Goal: Complete application form: Complete application form

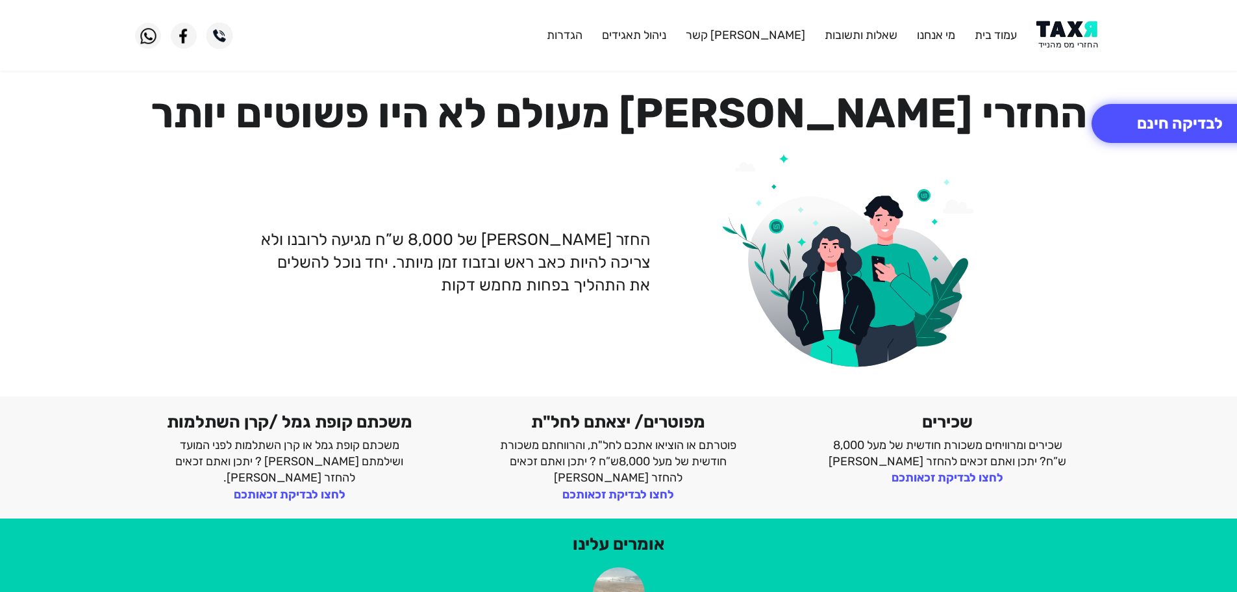
click at [1074, 32] on img at bounding box center [1070, 35] width 66 height 29
click at [1078, 40] on img at bounding box center [1070, 35] width 66 height 29
click at [1143, 123] on button "לבדיקה חינם" at bounding box center [1180, 123] width 177 height 39
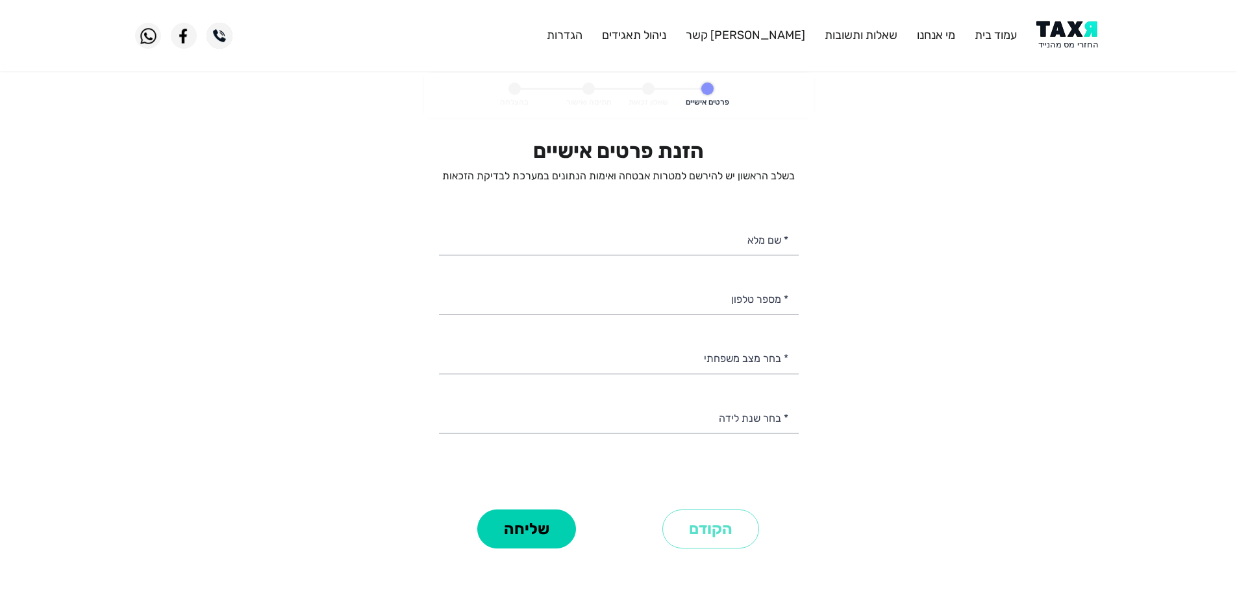
select select
click at [776, 303] on input "* מספר טלפון" at bounding box center [619, 297] width 360 height 33
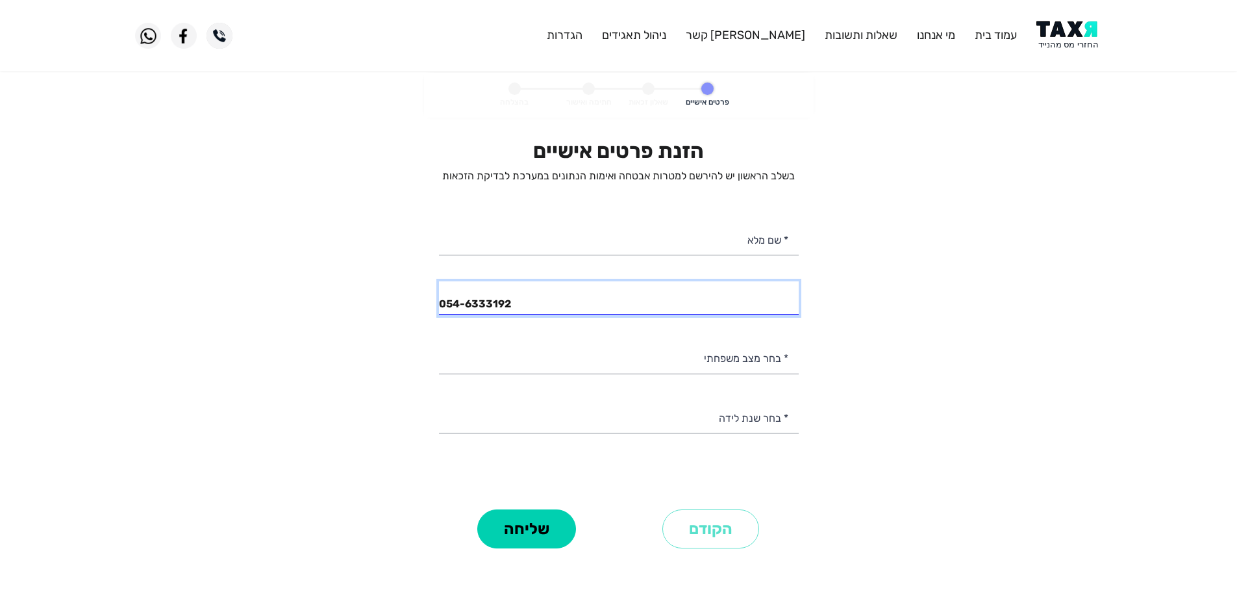
type input "054-6333192"
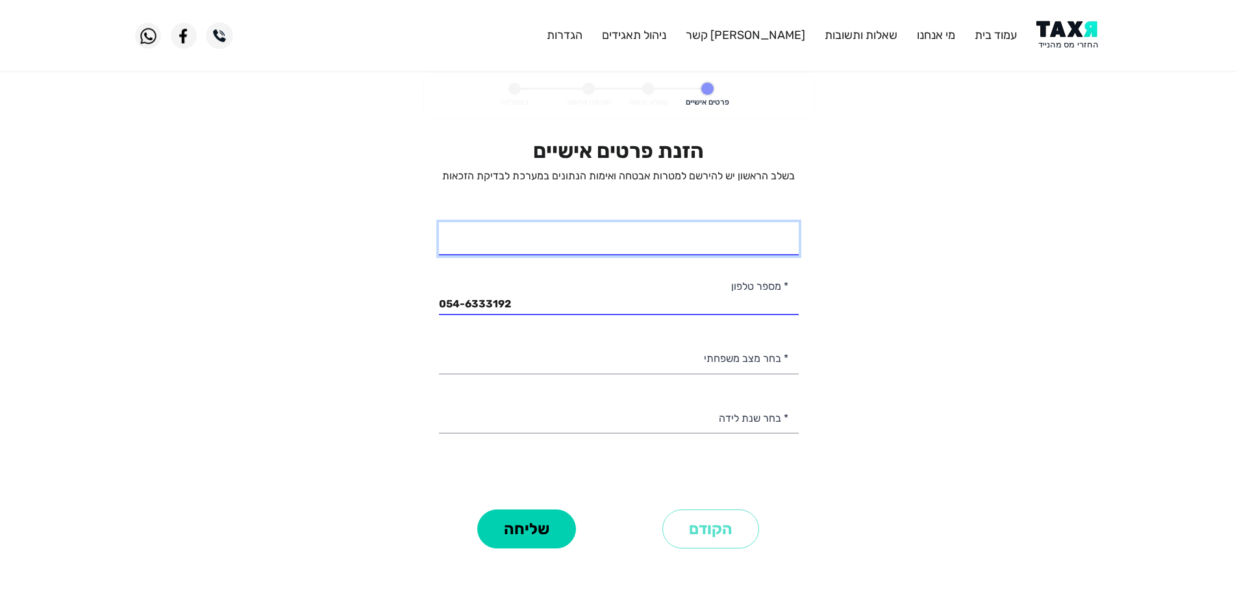
click at [754, 250] on input "* שם מלא" at bounding box center [619, 238] width 360 height 33
type input "רמי מסרווה"
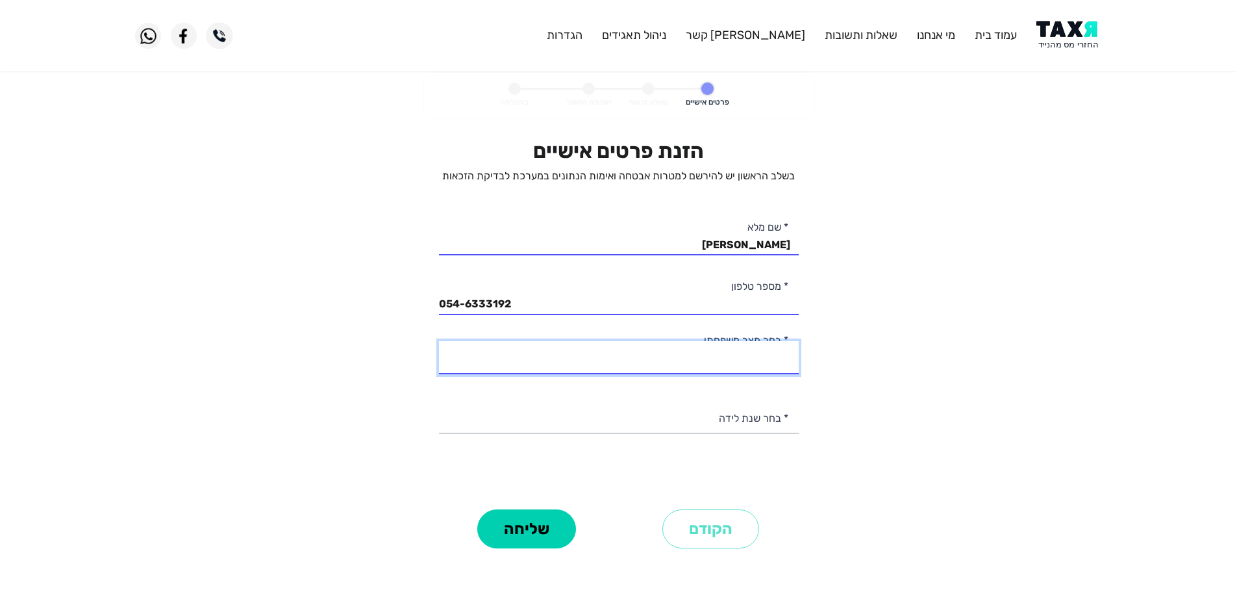
click at [773, 359] on select "רווק/ה נשוי/אה גרוש/ה אלמן/נה" at bounding box center [619, 357] width 360 height 33
select select "2: Married"
click at [439, 341] on select "רווק/ה נשוי/אה גרוש/ה אלמן/נה" at bounding box center [619, 357] width 360 height 33
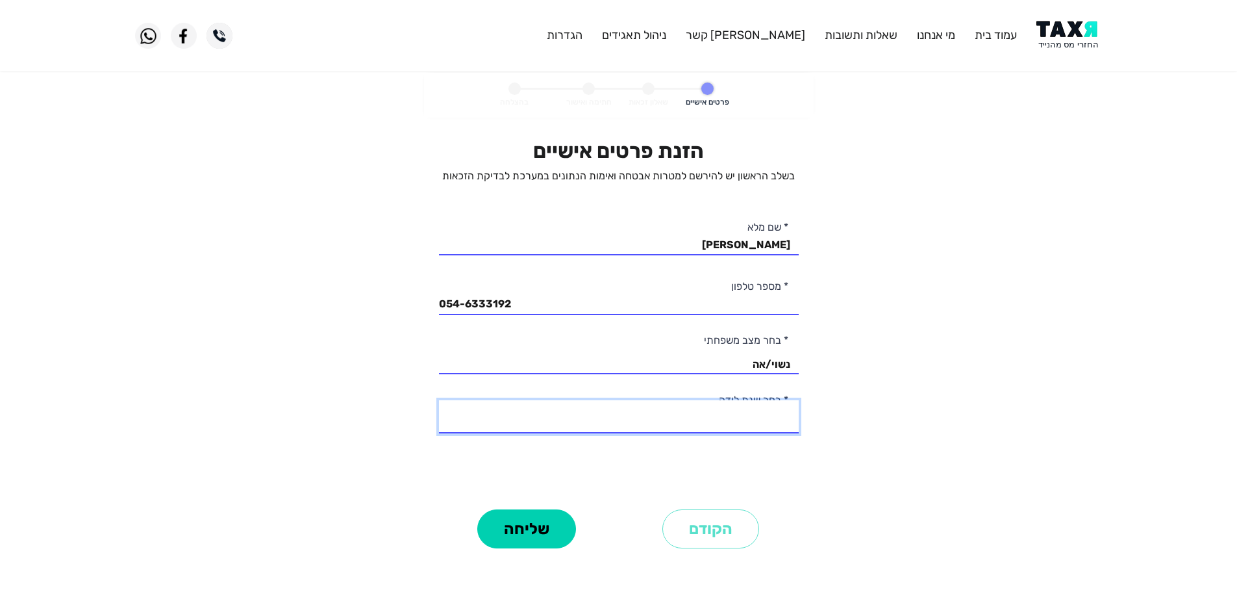
click at [767, 421] on select "2003 2002 2001 2000 1999 1998 1997 1996 1995 1994 1993 1992 1991 1990 1989 1988…" at bounding box center [619, 416] width 360 height 33
select select "26: 1978"
click at [439, 400] on select "2003 2002 2001 2000 1999 1998 1997 1996 1995 1994 1993 1992 1991 1990 1989 1988…" at bounding box center [619, 416] width 360 height 33
click at [539, 517] on button "שליחה" at bounding box center [526, 528] width 99 height 39
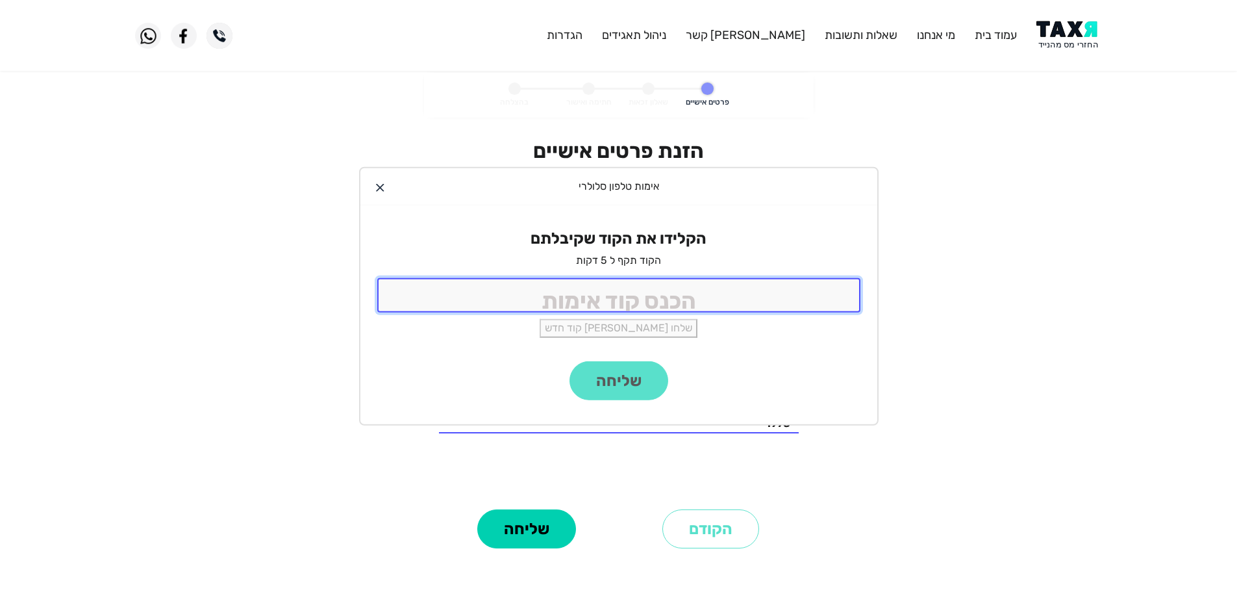
click at [675, 305] on input "tel" at bounding box center [618, 295] width 483 height 34
type input "9988"
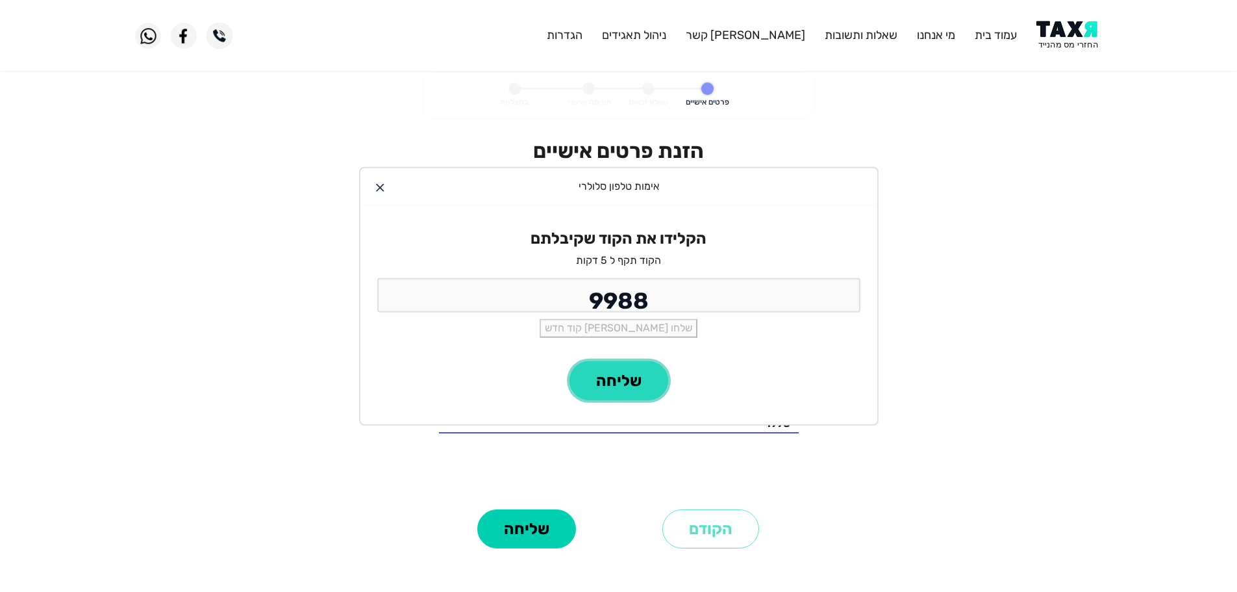
click at [612, 373] on button "שליחה" at bounding box center [619, 380] width 99 height 39
